Goal: Information Seeking & Learning: Learn about a topic

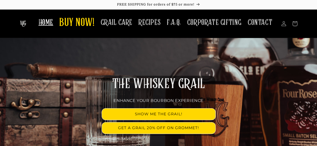
click at [49, 22] on span "HOME" at bounding box center [46, 23] width 15 height 10
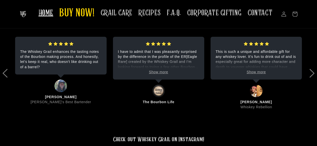
scroll to position [849, 0]
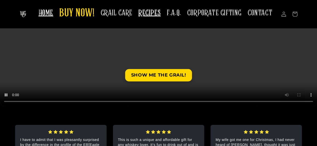
click at [149, 13] on span "RECIPES" at bounding box center [149, 13] width 22 height 10
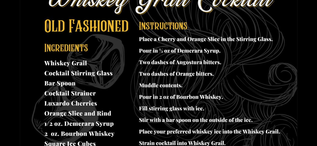
scroll to position [303, 0]
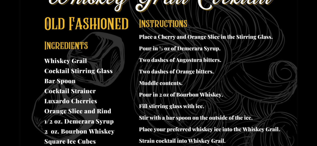
click at [85, 99] on img at bounding box center [158, 75] width 277 height 214
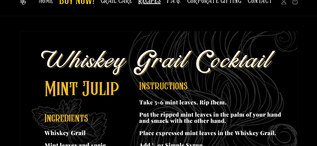
scroll to position [0, 0]
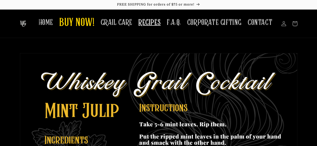
drag, startPoint x: 279, startPoint y: 76, endPoint x: 149, endPoint y: 21, distance: 140.6
click at [149, 21] on span "RECIPES" at bounding box center [149, 23] width 22 height 10
